Goal: Task Accomplishment & Management: Manage account settings

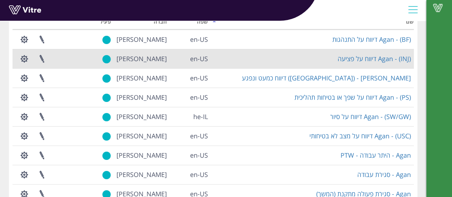
scroll to position [72, 0]
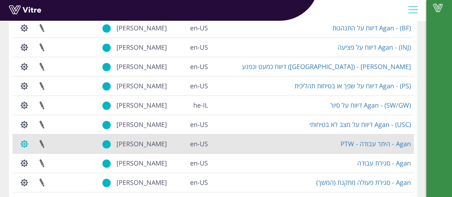
click at [24, 145] on button "button" at bounding box center [24, 143] width 18 height 19
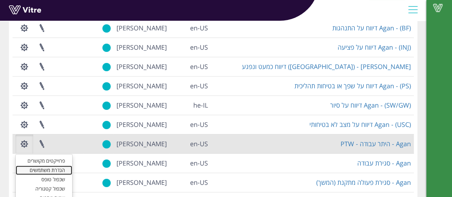
click at [39, 167] on link "הגדרת משתמשים" at bounding box center [44, 170] width 57 height 9
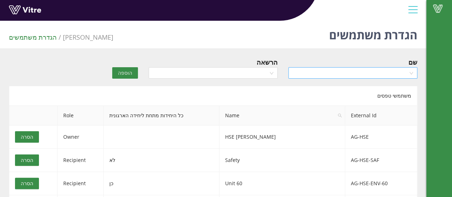
click at [353, 75] on input "search" at bounding box center [351, 73] width 116 height 11
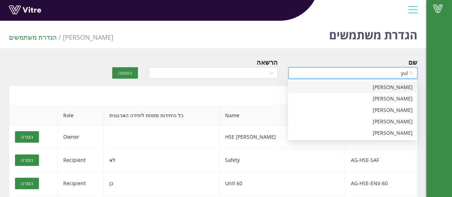
type input "yuli"
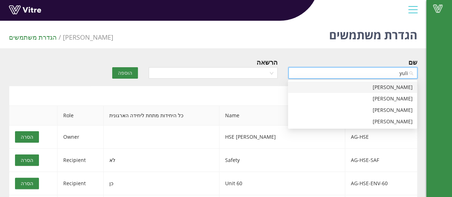
click at [409, 87] on div "Yuli Rozen" at bounding box center [353, 87] width 121 height 8
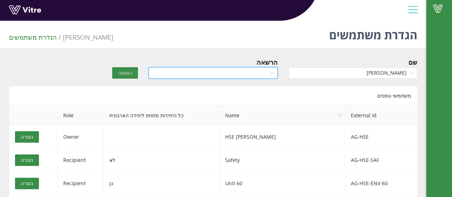
click at [220, 73] on input "search" at bounding box center [211, 73] width 116 height 11
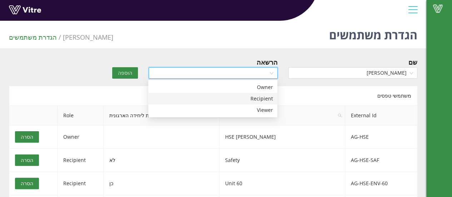
click at [256, 98] on div "Recipient" at bounding box center [213, 99] width 121 height 8
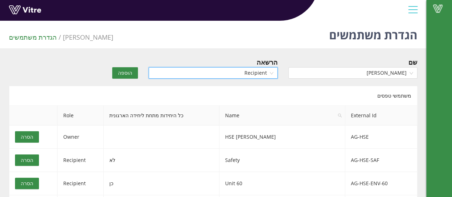
click at [133, 70] on button "הוספה" at bounding box center [125, 72] width 26 height 11
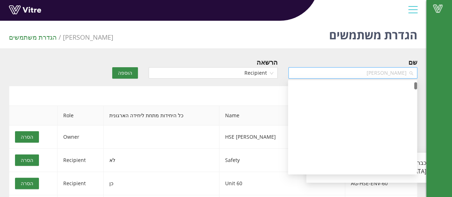
click at [413, 73] on span "Yuli Rozen" at bounding box center [353, 73] width 121 height 11
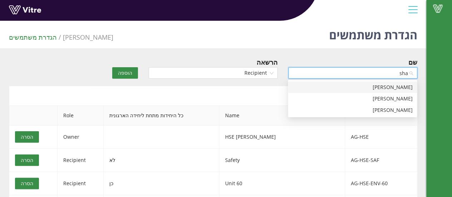
type input "shab"
click at [396, 87] on div "Shabtai Zach" at bounding box center [353, 87] width 121 height 8
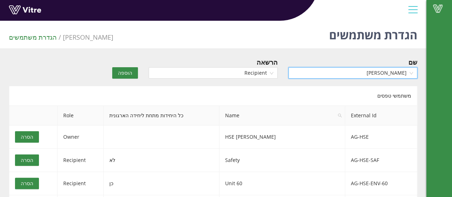
click at [120, 71] on span "הוספה" at bounding box center [125, 73] width 14 height 8
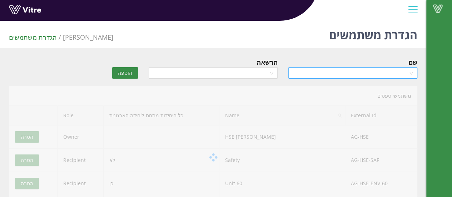
click at [340, 74] on input "search" at bounding box center [351, 73] width 116 height 11
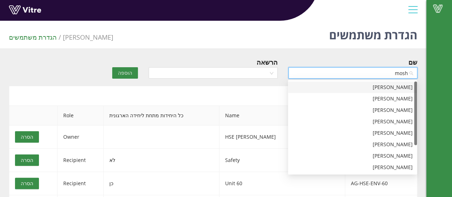
type input "moshe"
click at [383, 109] on div "Moshe Kmerlaker" at bounding box center [353, 110] width 121 height 8
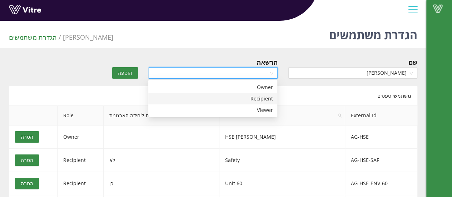
click at [258, 75] on input "search" at bounding box center [211, 73] width 116 height 11
click at [261, 99] on div "Recipient" at bounding box center [213, 99] width 121 height 8
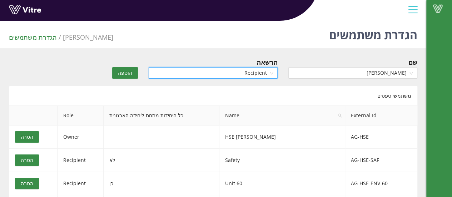
click at [126, 73] on span "הוספה" at bounding box center [125, 73] width 14 height 8
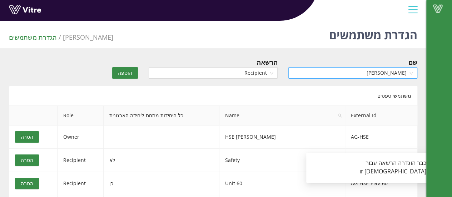
click at [349, 73] on span "Moshe Kmerlaker" at bounding box center [353, 73] width 121 height 11
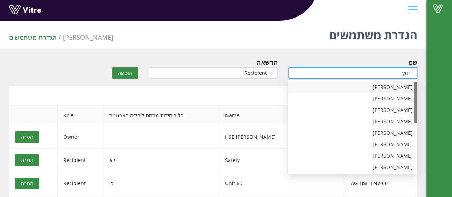
type input "yul"
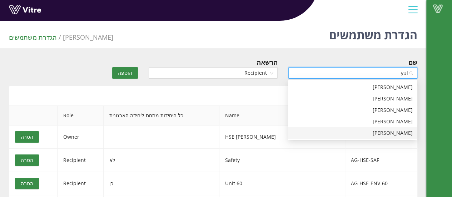
click at [400, 135] on div "Yulia Dobson" at bounding box center [353, 133] width 121 height 8
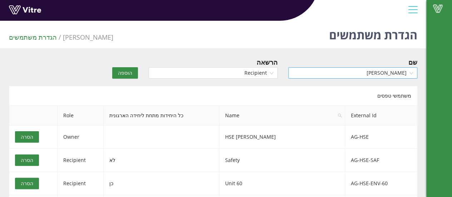
click at [128, 73] on span "הוספה" at bounding box center [125, 73] width 14 height 8
